Goal: Check status

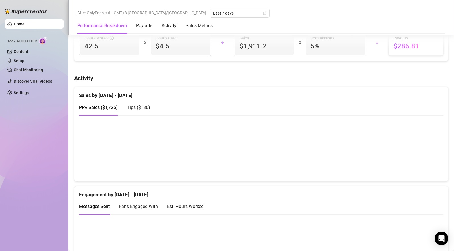
scroll to position [308, 0]
click at [141, 105] on span "Tips ( $186 )" at bounding box center [138, 107] width 23 height 5
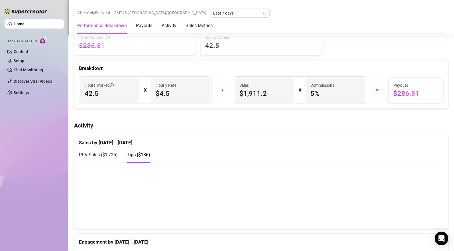
scroll to position [0, 0]
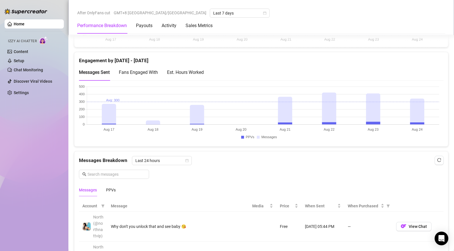
scroll to position [330, 0]
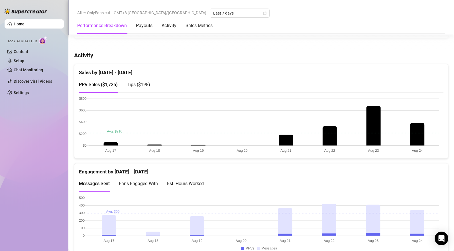
click at [146, 85] on span "Tips ( $198 )" at bounding box center [138, 84] width 23 height 5
click at [111, 83] on span "PPV Sales ( $1,725 )" at bounding box center [98, 84] width 39 height 5
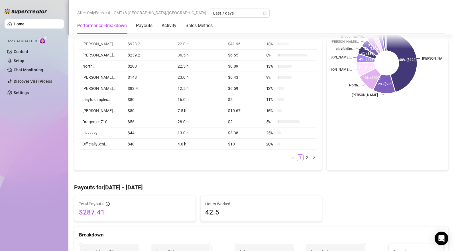
scroll to position [0, 0]
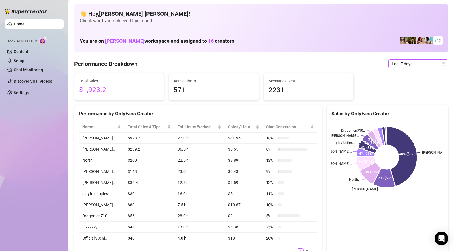
click at [399, 68] on span "Last 7 days" at bounding box center [418, 64] width 53 height 9
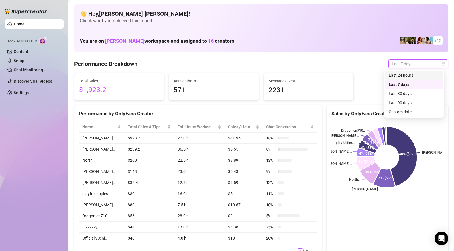
drag, startPoint x: 405, startPoint y: 77, endPoint x: 341, endPoint y: 81, distance: 64.0
click at [405, 77] on div "Last 24 hours" at bounding box center [414, 75] width 51 height 6
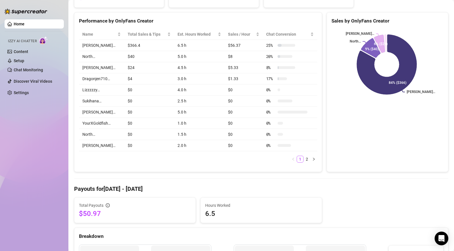
scroll to position [251, 0]
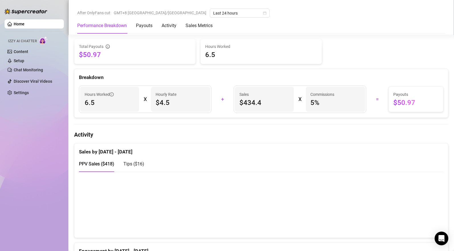
click at [134, 165] on span "Tips ( $16 )" at bounding box center [133, 163] width 21 height 5
click at [102, 164] on span "PPV Sales ( $418 )" at bounding box center [96, 163] width 35 height 5
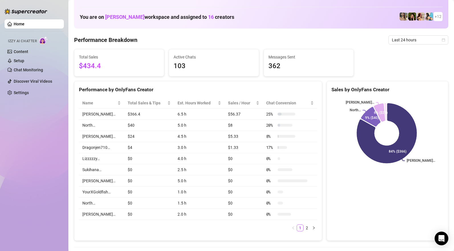
scroll to position [0, 0]
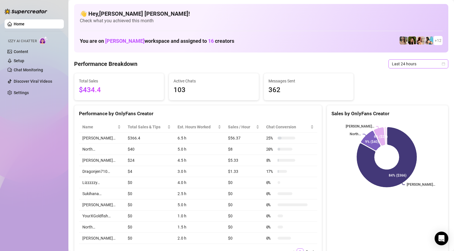
click at [405, 64] on span "Last 24 hours" at bounding box center [418, 64] width 53 height 9
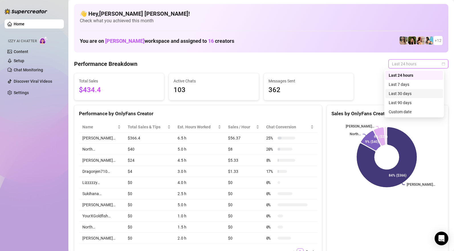
click at [404, 94] on div "Last 30 days" at bounding box center [414, 93] width 51 height 6
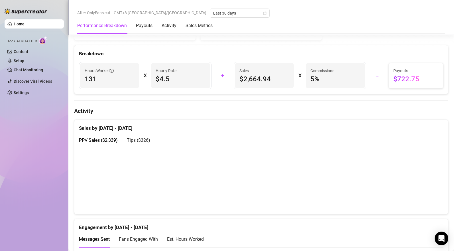
scroll to position [338, 0]
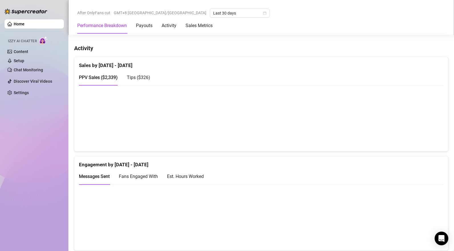
click at [138, 80] on span "Tips ( $326 )" at bounding box center [138, 77] width 23 height 5
click at [103, 78] on span "PPV Sales ( $2,339 )" at bounding box center [98, 77] width 39 height 5
click at [146, 78] on span "Tips ( $326 )" at bounding box center [138, 77] width 23 height 5
click at [103, 80] on span "PPV Sales ( $2,339 )" at bounding box center [98, 77] width 39 height 5
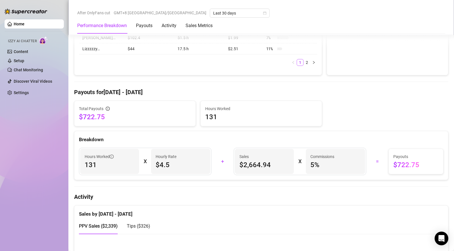
scroll to position [0, 0]
